Goal: Navigation & Orientation: Find specific page/section

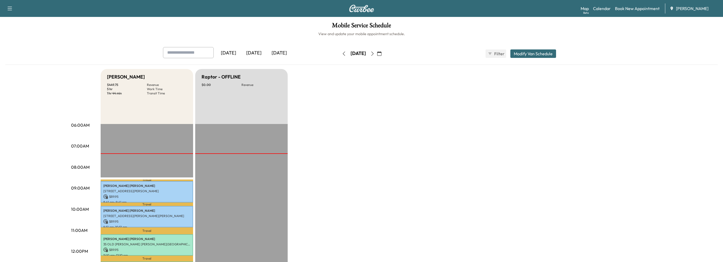
scroll to position [79, 0]
click at [375, 54] on icon "button" at bounding box center [372, 54] width 4 height 4
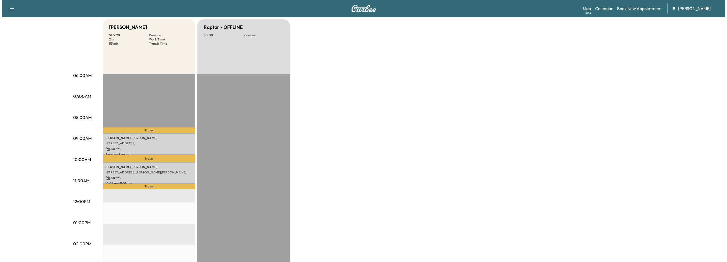
scroll to position [53, 0]
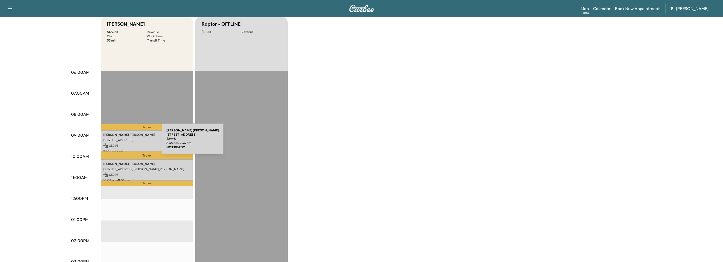
click at [122, 142] on div "REBEKAH DRIGGARS 4223 EDGEWOOD CT, MARIETTA, GA, USA $ 89.95 8:46 am - 9:46 am" at bounding box center [147, 140] width 92 height 21
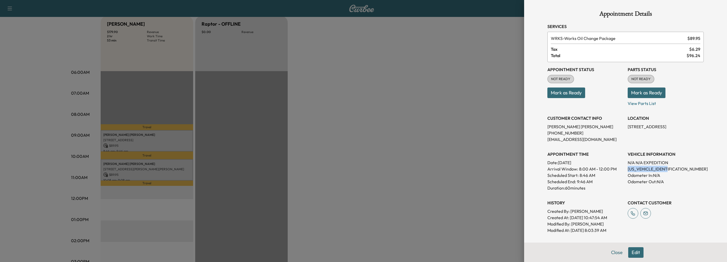
drag, startPoint x: 624, startPoint y: 168, endPoint x: 667, endPoint y: 168, distance: 43.3
click at [667, 168] on p "1FMJU1KT3NEA01901" at bounding box center [666, 169] width 76 height 6
copy p "1FMJU1KT3NEA01901"
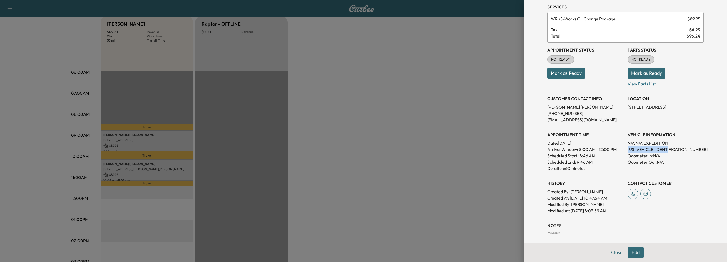
scroll to position [0, 0]
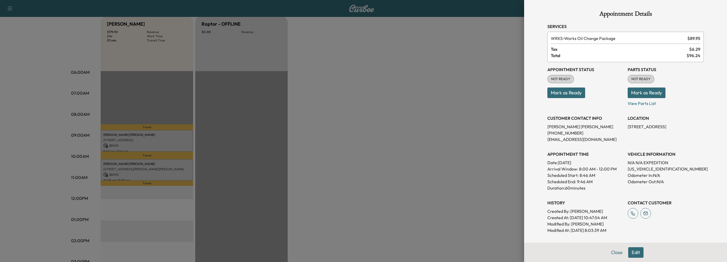
click at [140, 166] on div at bounding box center [363, 131] width 727 height 262
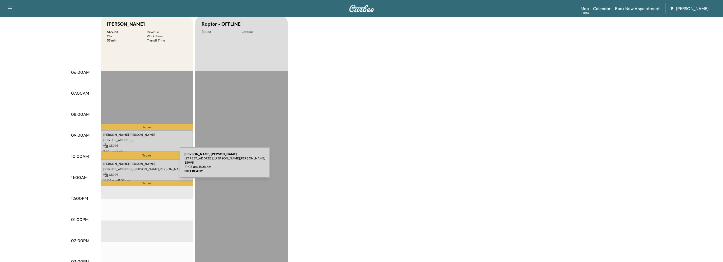
click at [140, 167] on p "330 Old Powers Ln NW, Sandy Springs, GA 30327, USA" at bounding box center [146, 169] width 87 height 4
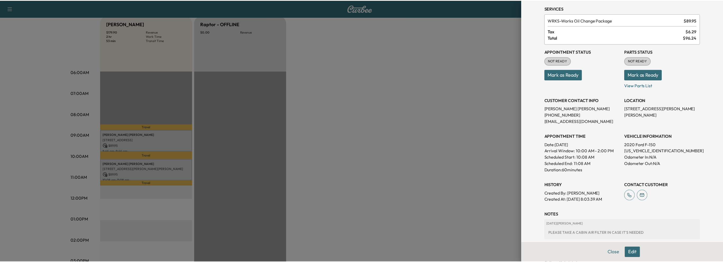
scroll to position [51, 0]
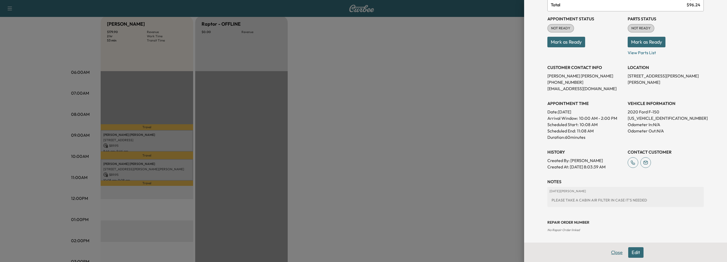
click at [611, 250] on button "Close" at bounding box center [617, 252] width 18 height 11
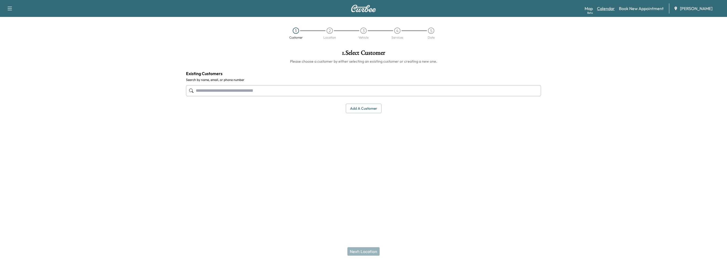
click at [603, 8] on link "Calendar" at bounding box center [606, 8] width 18 height 6
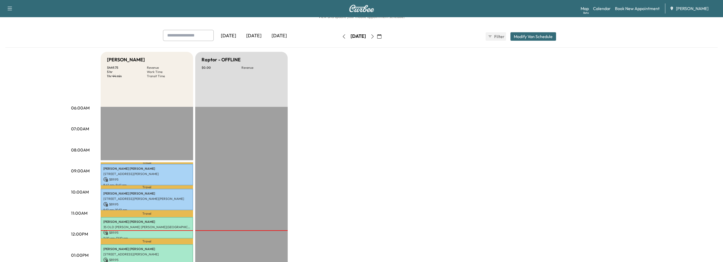
scroll to position [53, 0]
